Goal: Information Seeking & Learning: Understand process/instructions

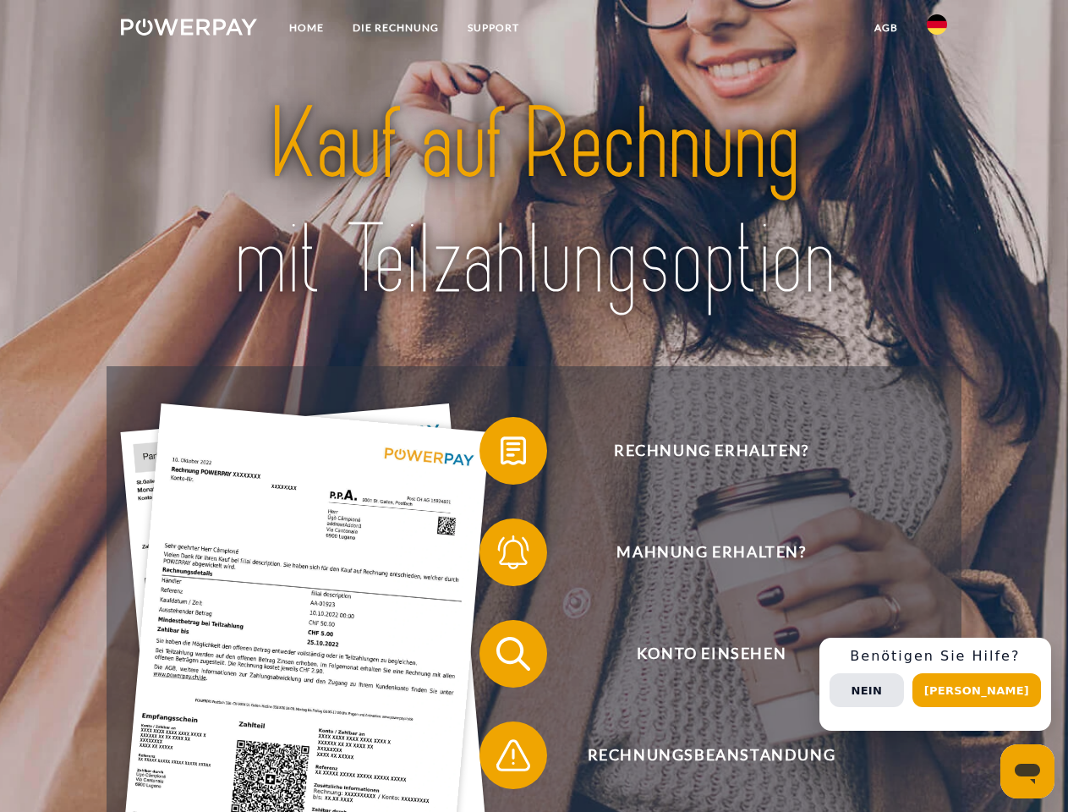
click at [189, 30] on img at bounding box center [189, 27] width 136 height 17
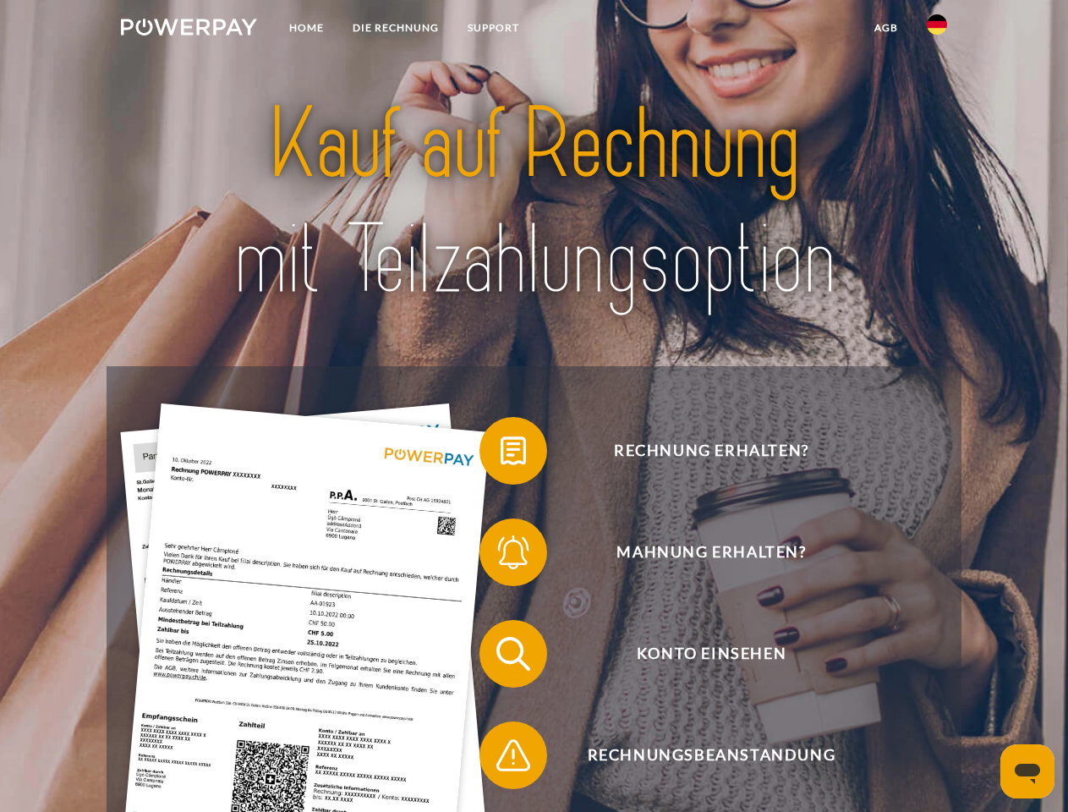
click at [937, 30] on img at bounding box center [937, 24] width 20 height 20
click at [885, 28] on link "agb" at bounding box center [886, 28] width 52 height 30
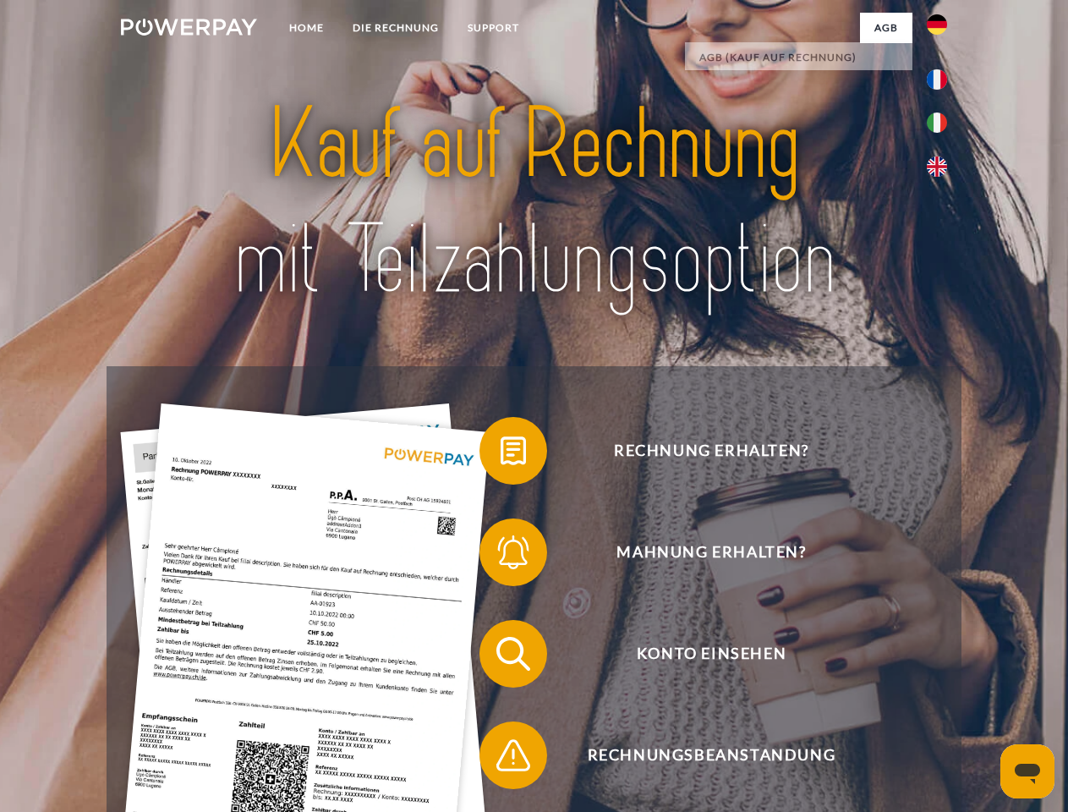
click at [500, 454] on span at bounding box center [488, 450] width 85 height 85
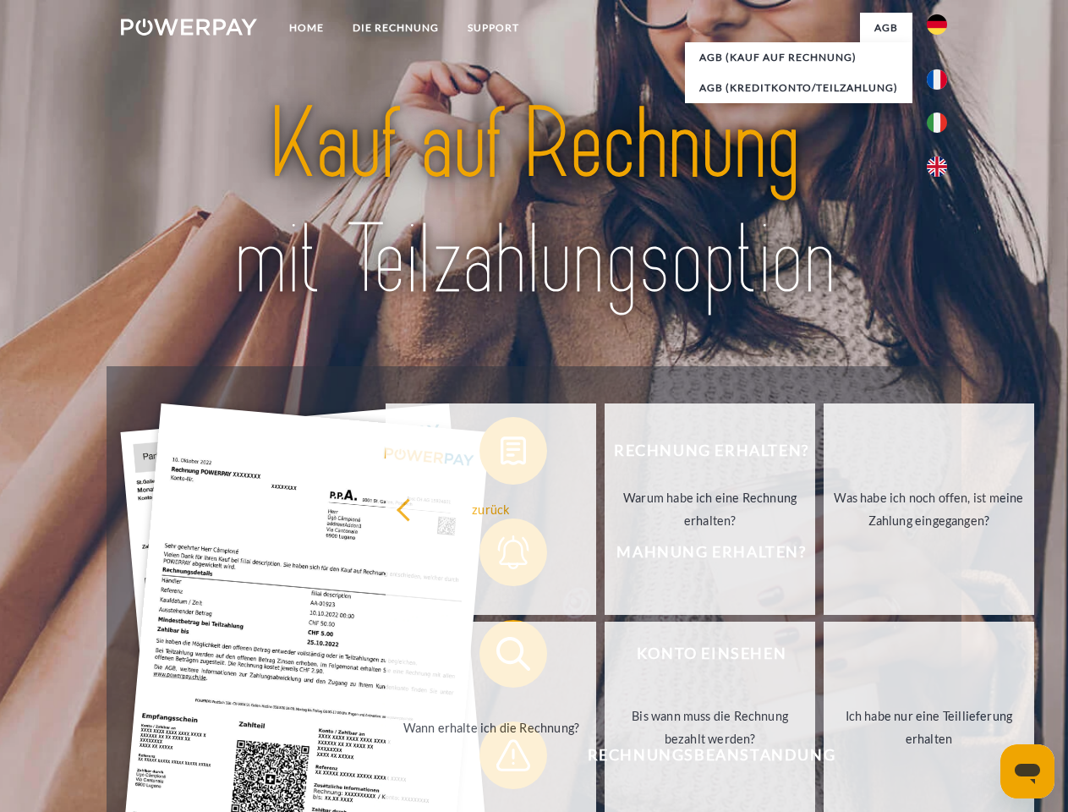
click at [500, 555] on div "Rechnung erhalten? Mahnung erhalten? Konto einsehen" at bounding box center [534, 704] width 854 height 676
click at [604, 657] on link "Bis wann muss die Rechnung bezahlt werden?" at bounding box center [709, 726] width 210 height 211
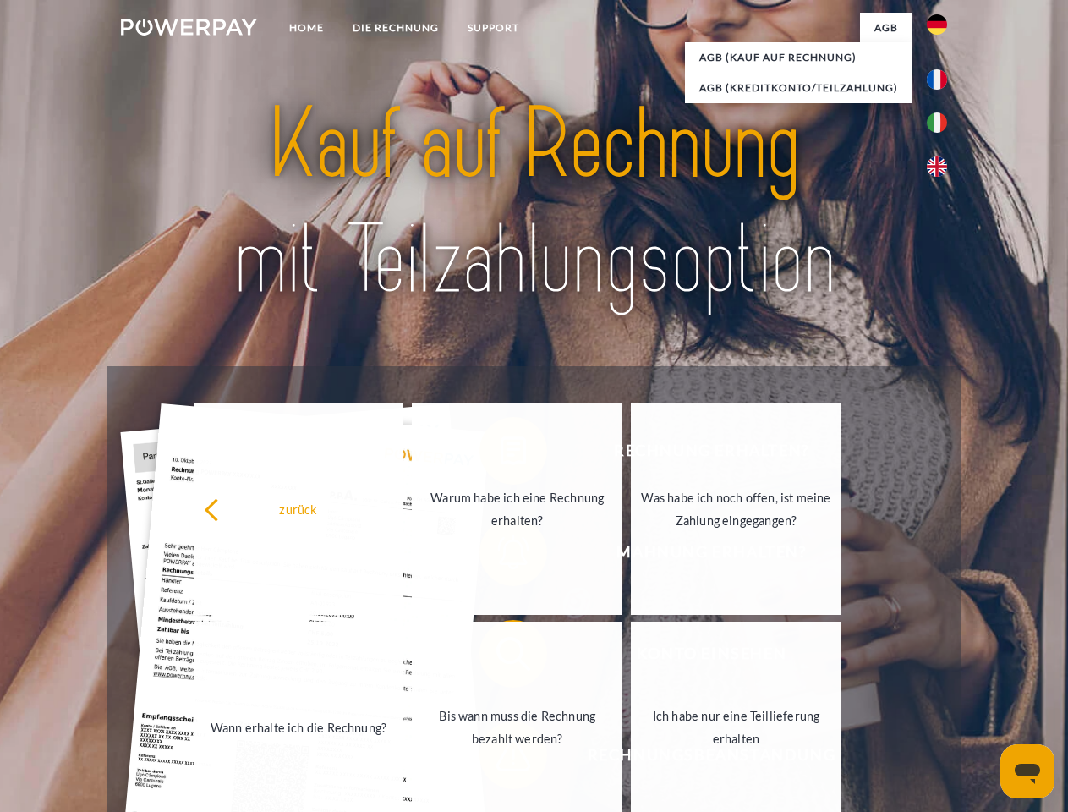
click at [500, 758] on span at bounding box center [488, 755] width 85 height 85
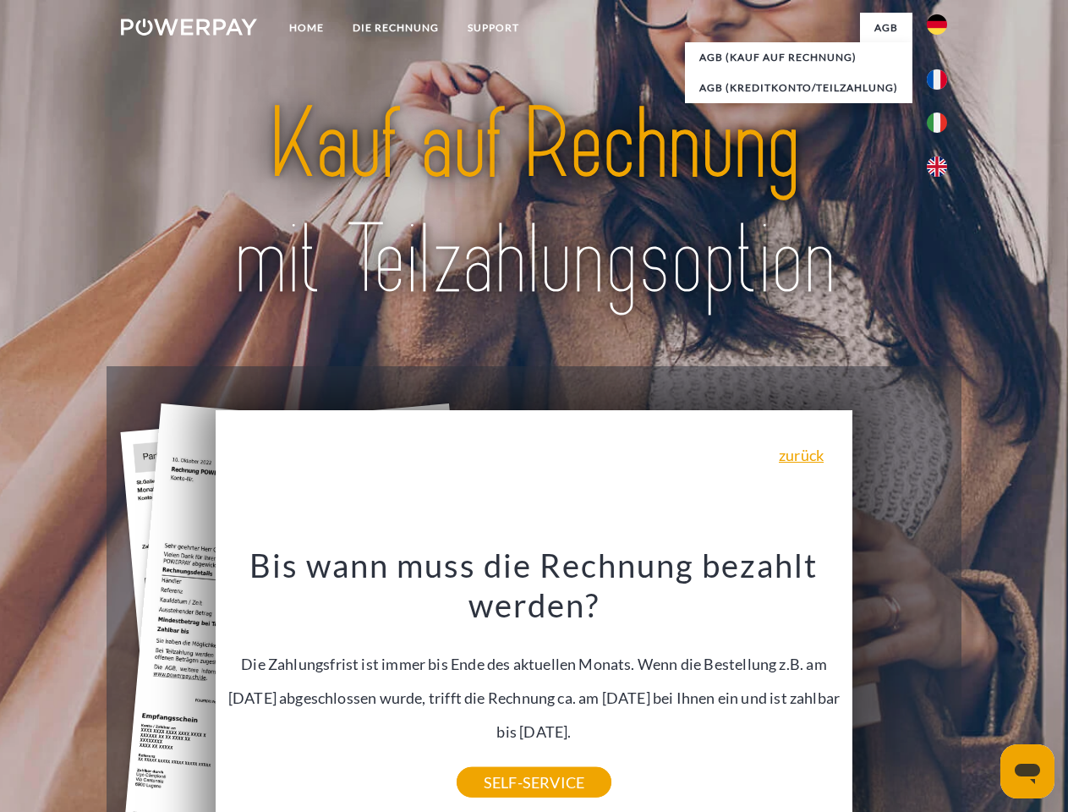
click at [941, 684] on div "Rechnung erhalten? Mahnung erhalten? Konto einsehen" at bounding box center [534, 704] width 854 height 676
click at [899, 687] on span "Konto einsehen" at bounding box center [711, 654] width 414 height 68
click at [982, 690] on header "Home DIE RECHNUNG SUPPORT" at bounding box center [534, 583] width 1068 height 1167
